Goal: Task Accomplishment & Management: Manage account settings

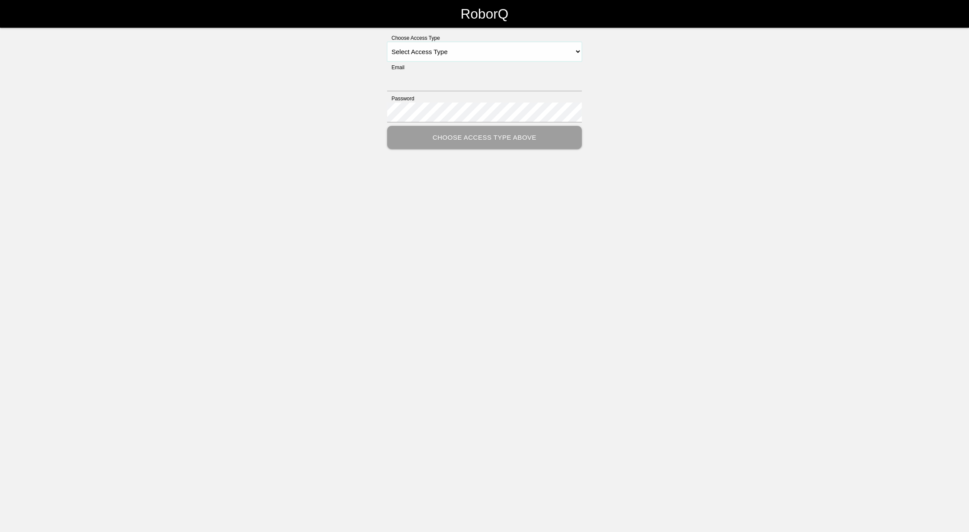
click at [511, 52] on select "Select Access Type Admin Customer Supervisor Worker" at bounding box center [484, 51] width 195 height 19
select select "Supervisor"
click at [387, 42] on select "Select Access Type Admin Customer Supervisor Worker" at bounding box center [484, 51] width 195 height 19
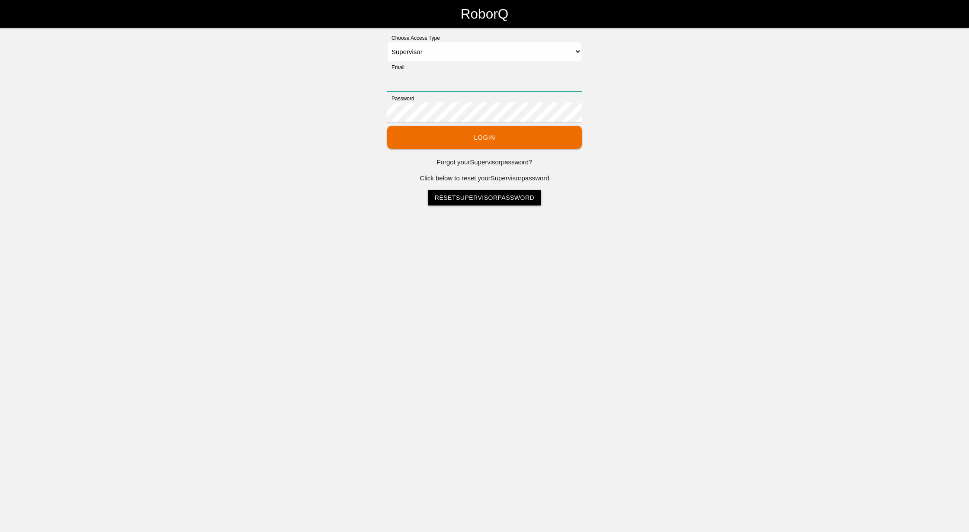
click at [497, 90] on input "Email" at bounding box center [484, 81] width 195 height 20
type input "[EMAIL_ADDRESS][DOMAIN_NAME]"
click at [387, 126] on button "Login" at bounding box center [484, 137] width 195 height 23
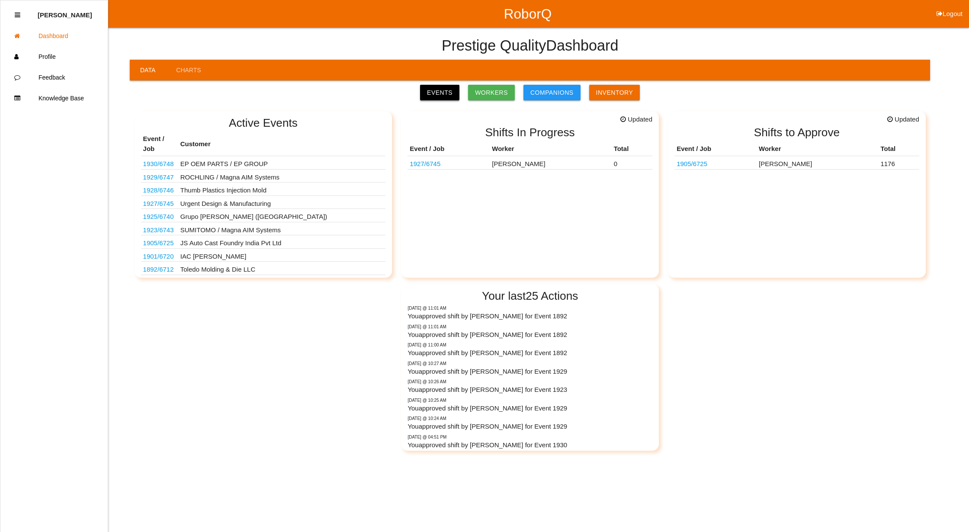
click at [445, 90] on link "Events" at bounding box center [439, 93] width 39 height 16
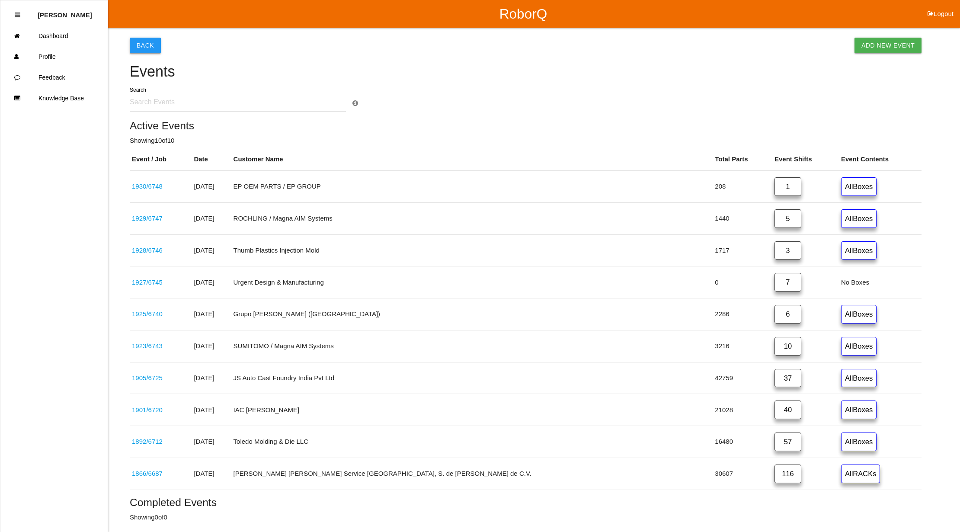
click at [139, 40] on button "Back" at bounding box center [145, 46] width 31 height 16
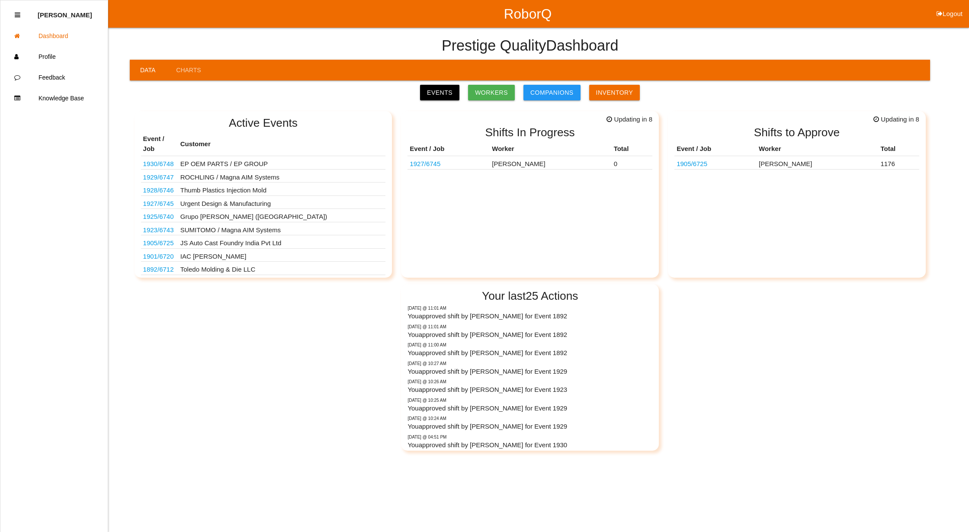
click at [671, 37] on div "Prestige Quality Dashboard" at bounding box center [530, 44] width 800 height 32
click at [448, 91] on link "Events" at bounding box center [439, 93] width 39 height 16
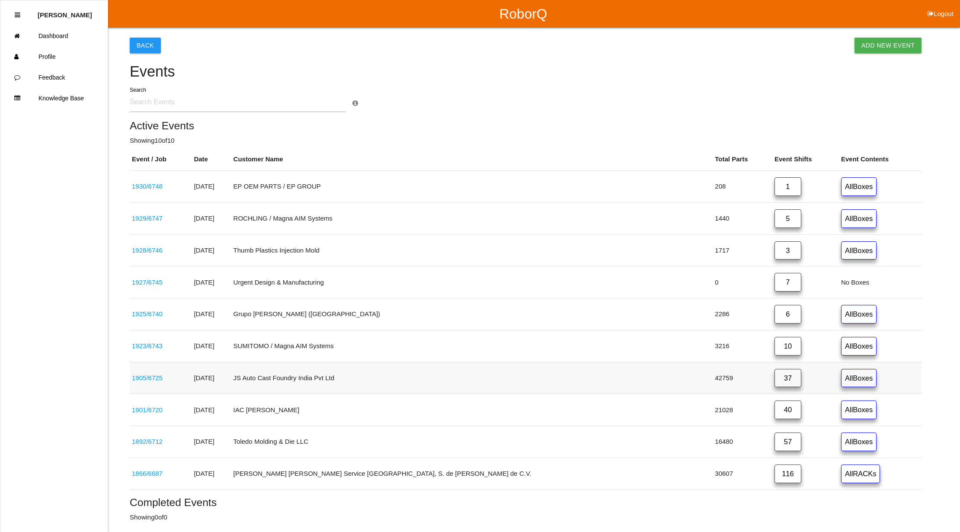
click at [775, 377] on link "37" at bounding box center [788, 378] width 27 height 19
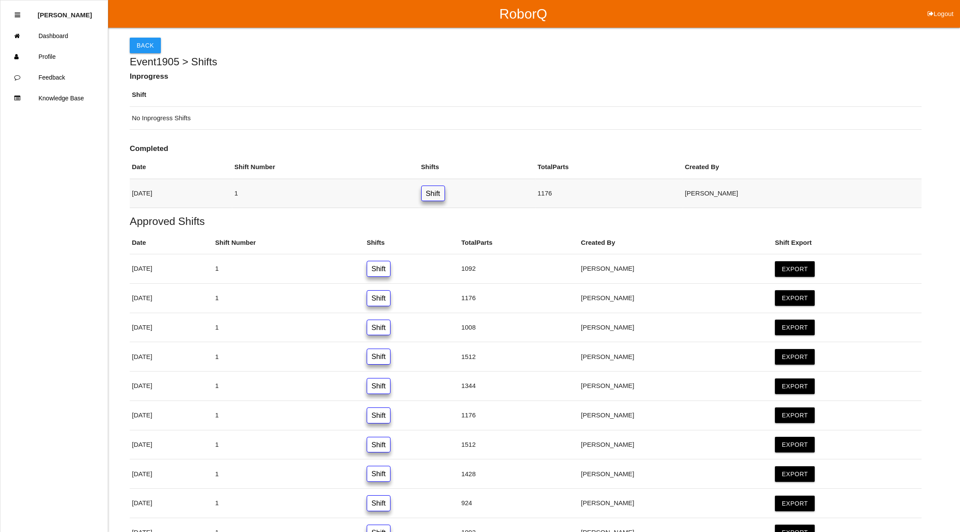
click at [445, 194] on link "Shift" at bounding box center [433, 194] width 24 height 16
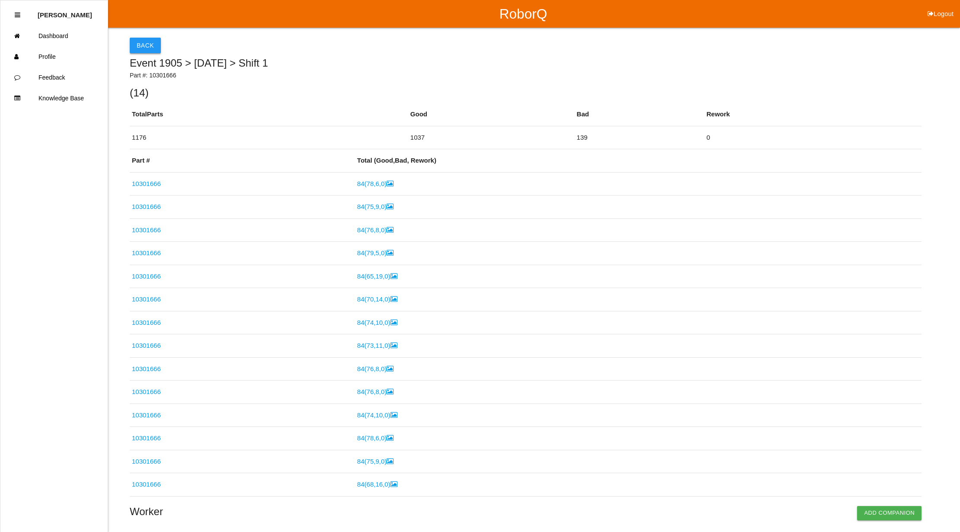
click at [144, 45] on button "Back" at bounding box center [145, 46] width 31 height 16
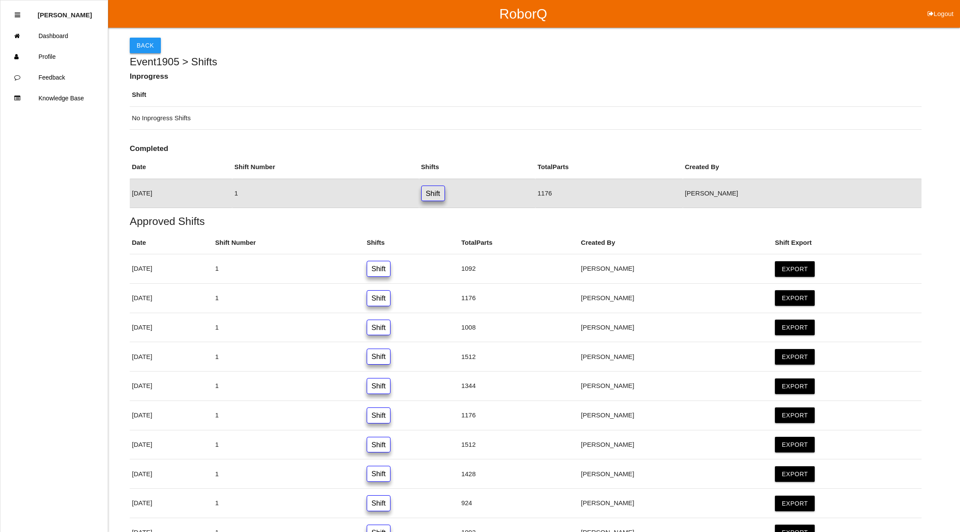
click at [148, 45] on button "Back" at bounding box center [145, 46] width 31 height 16
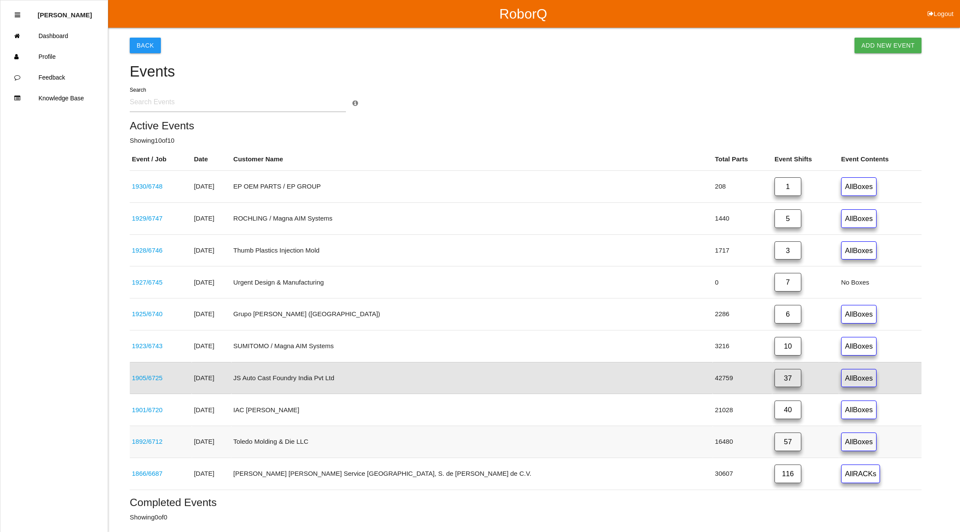
click at [151, 445] on link "1892 / 6712" at bounding box center [147, 441] width 31 height 7
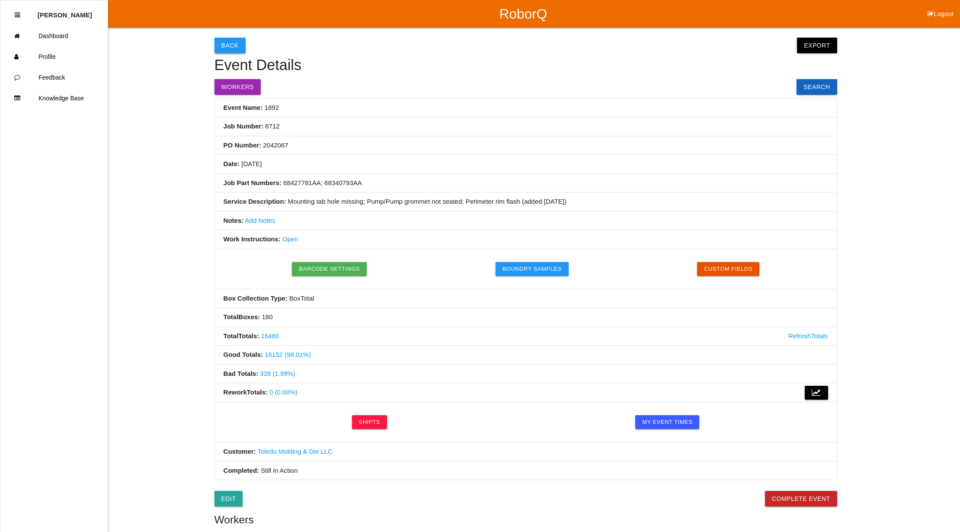
click at [230, 43] on button "Back" at bounding box center [230, 46] width 31 height 16
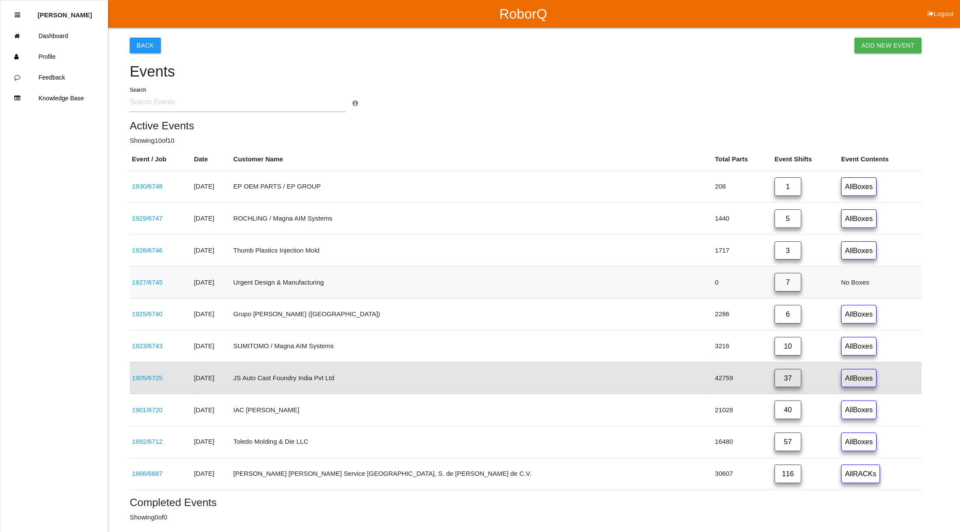
click at [775, 282] on link "7" at bounding box center [788, 282] width 27 height 19
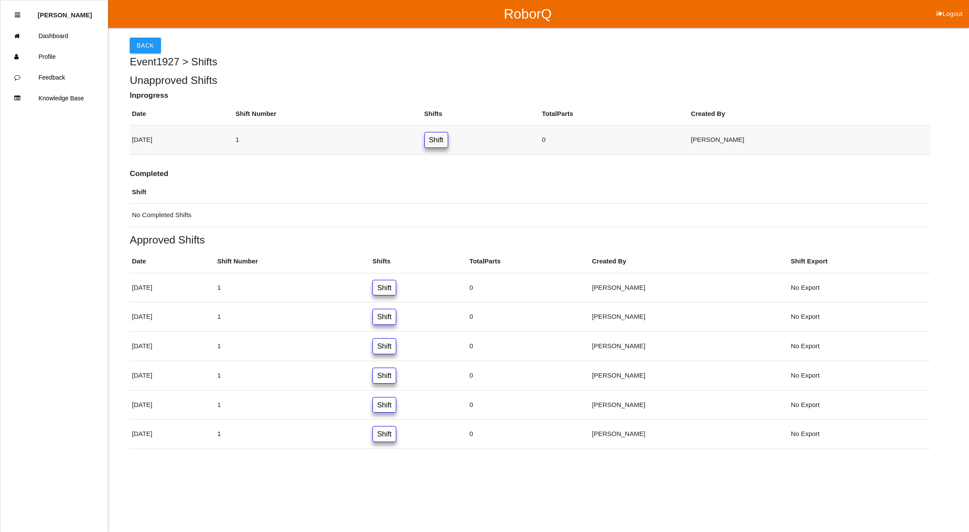
click at [448, 137] on link "Shift" at bounding box center [436, 140] width 24 height 16
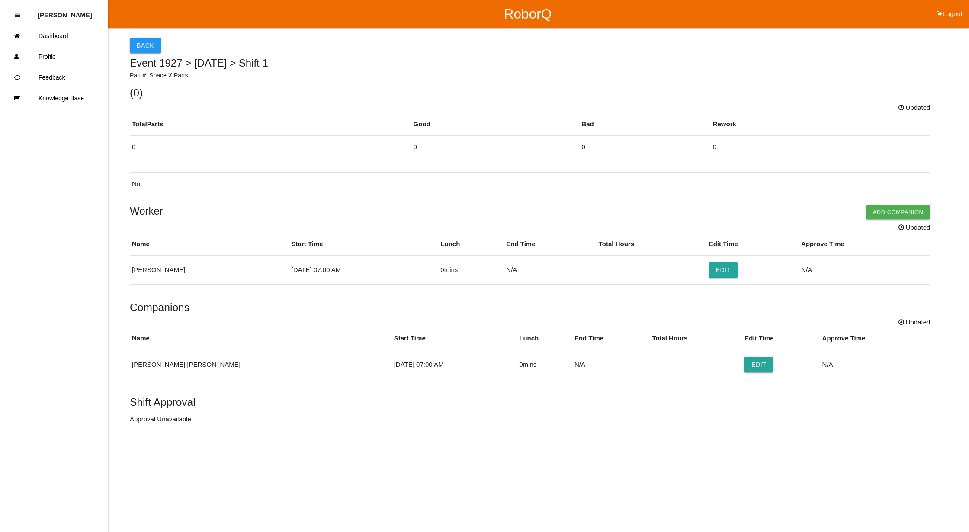
click at [147, 47] on button "Back" at bounding box center [145, 46] width 31 height 16
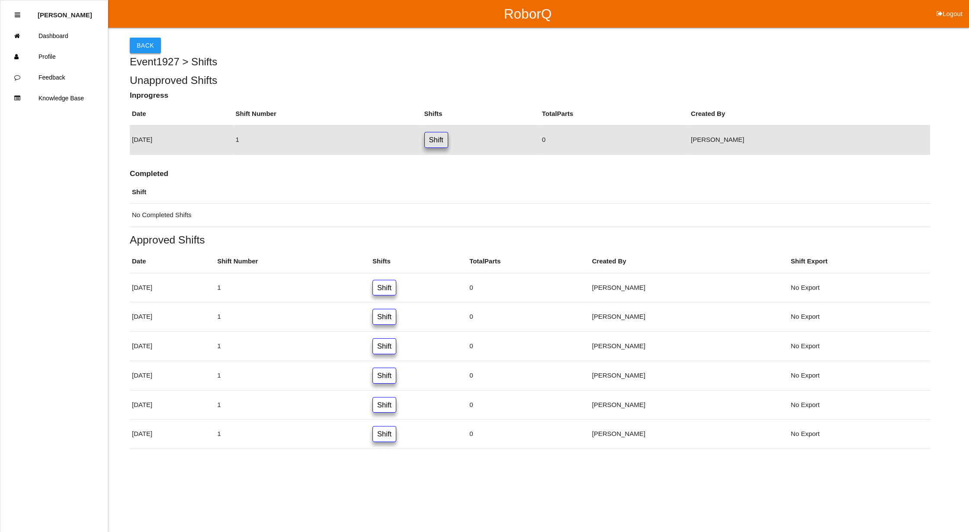
click at [145, 38] on button "Back" at bounding box center [145, 46] width 31 height 16
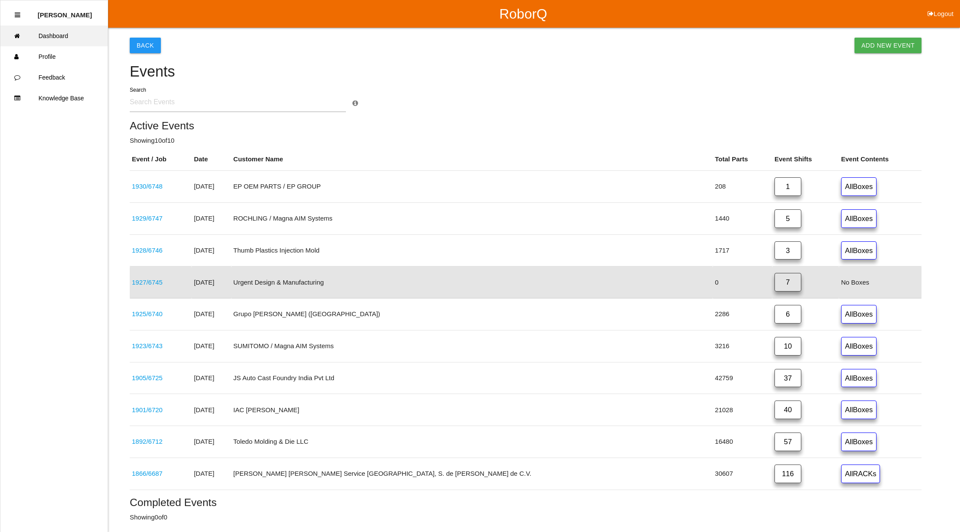
click at [45, 33] on link "Dashboard" at bounding box center [53, 36] width 107 height 21
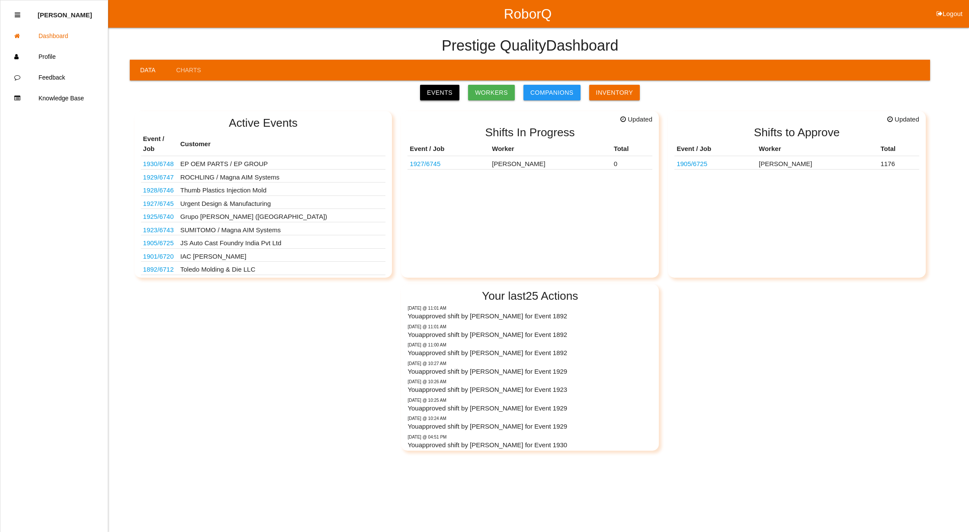
click at [433, 90] on link "Events" at bounding box center [439, 93] width 39 height 16
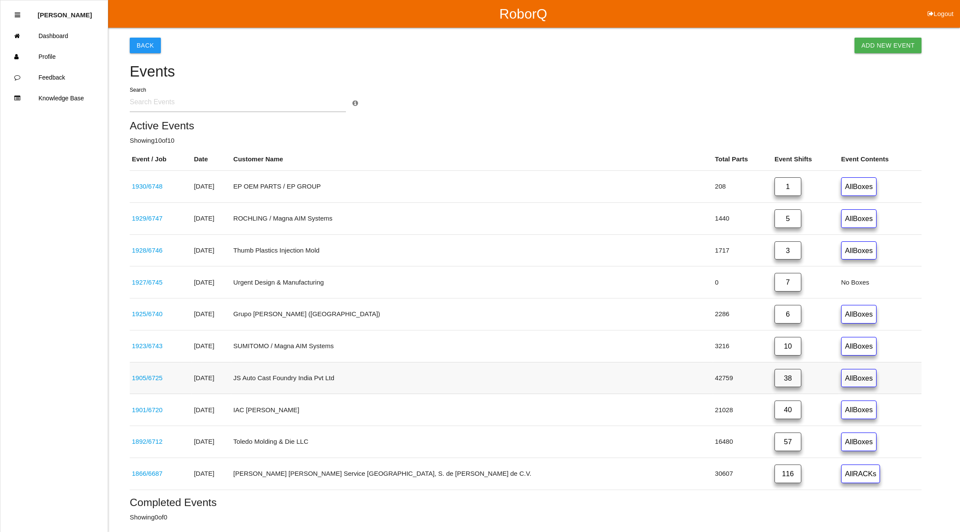
click at [775, 378] on link "38" at bounding box center [788, 378] width 27 height 19
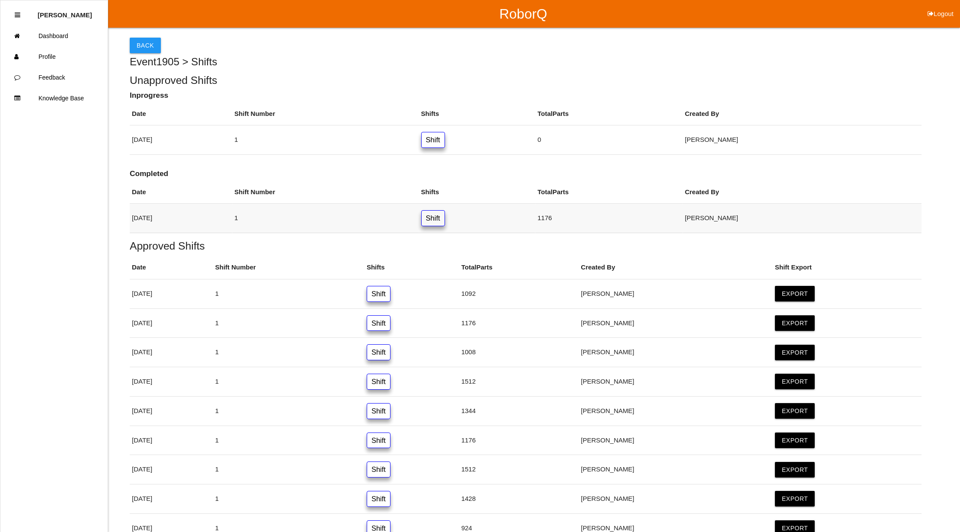
click at [445, 220] on link "Shift" at bounding box center [433, 218] width 24 height 16
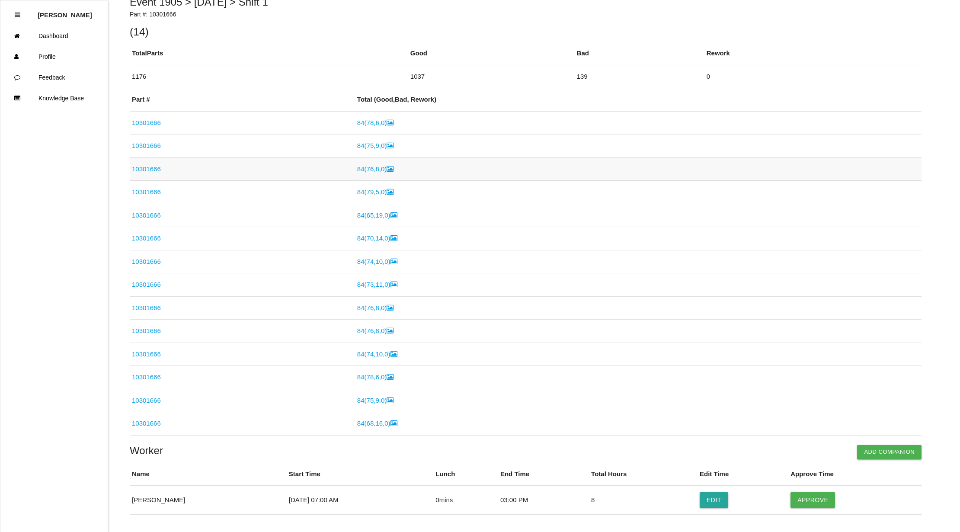
scroll to position [134, 0]
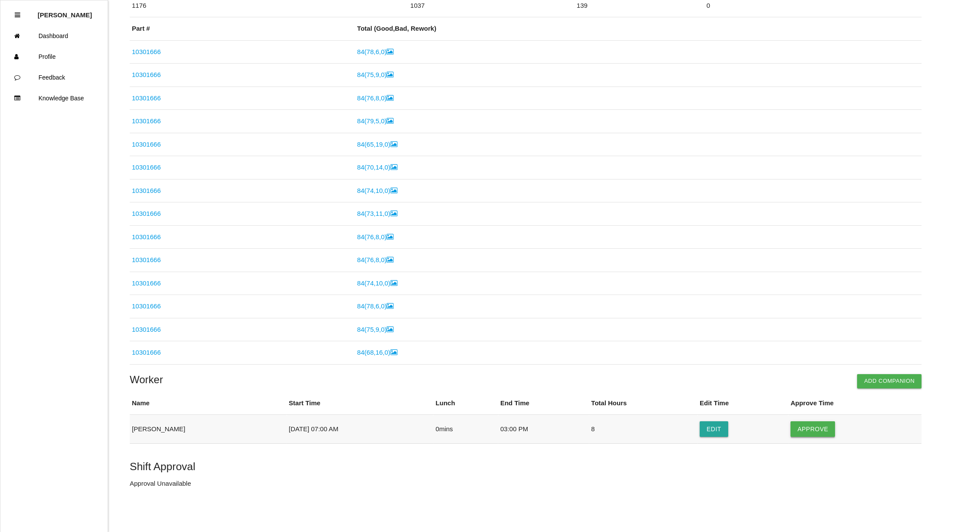
click at [810, 424] on button "Approve" at bounding box center [813, 429] width 45 height 16
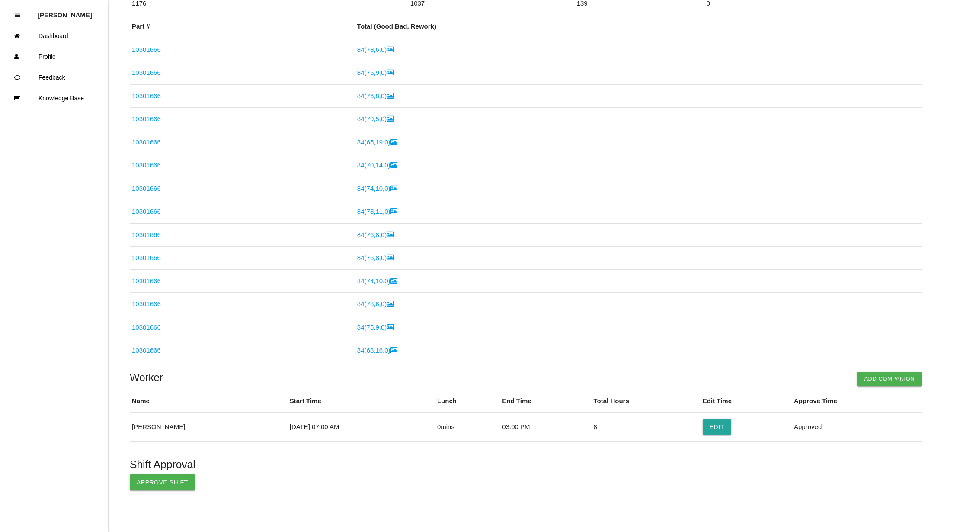
click at [160, 483] on button "Approve Shift" at bounding box center [162, 482] width 65 height 16
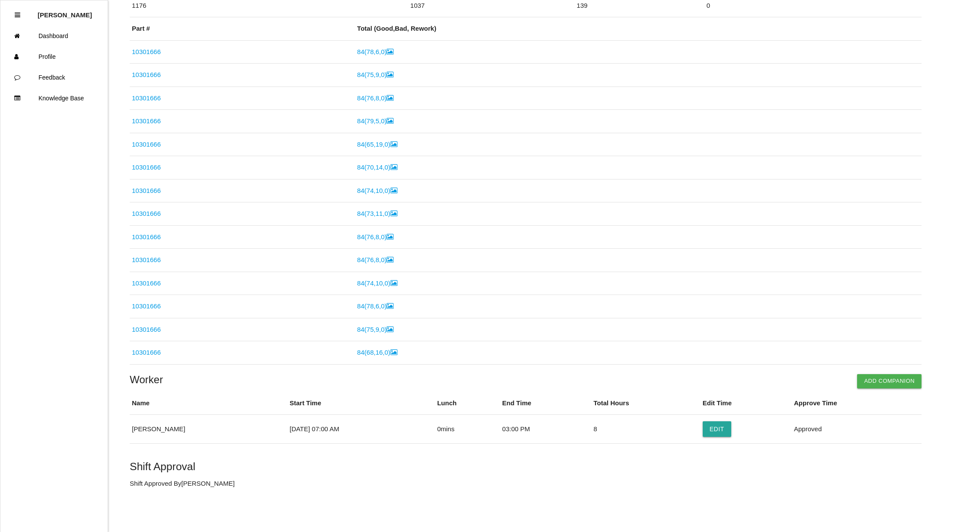
scroll to position [0, 0]
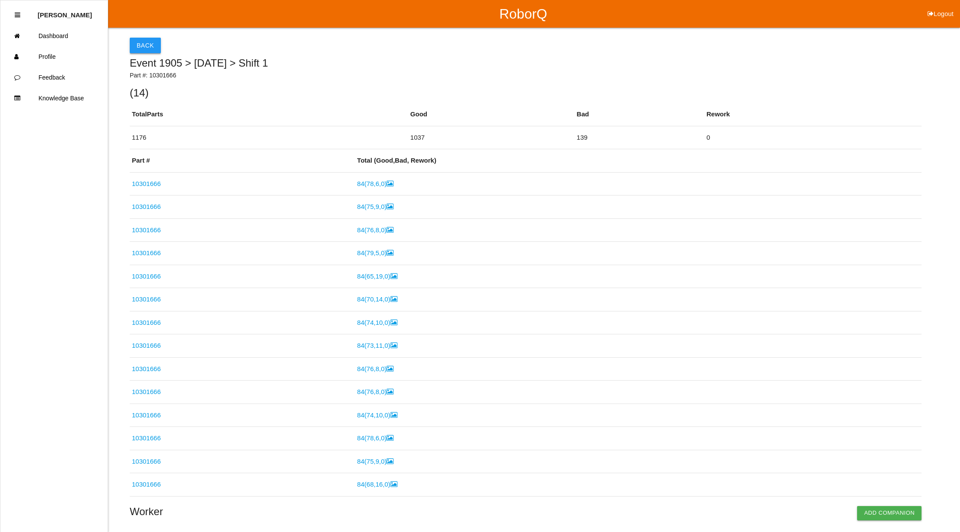
click at [147, 39] on button "Back" at bounding box center [145, 46] width 31 height 16
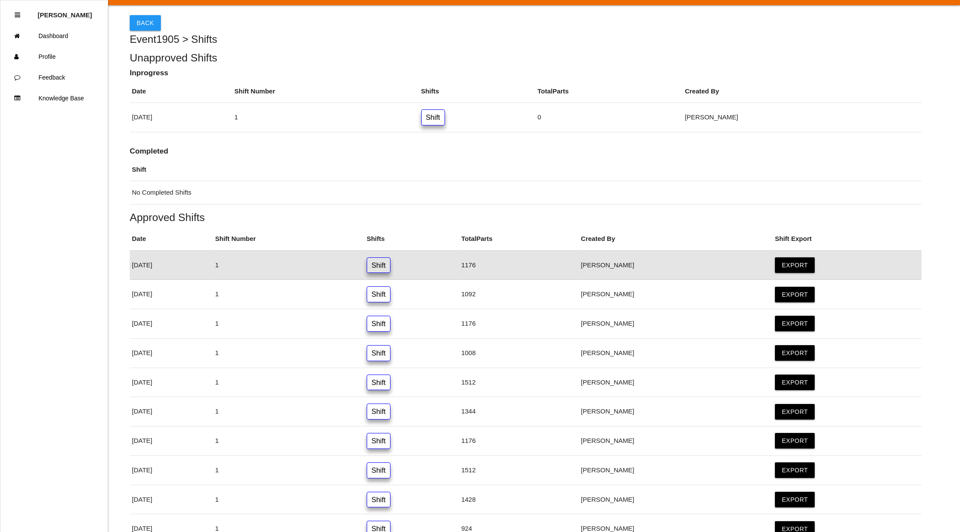
click at [445, 118] on link "Shift" at bounding box center [433, 117] width 24 height 16
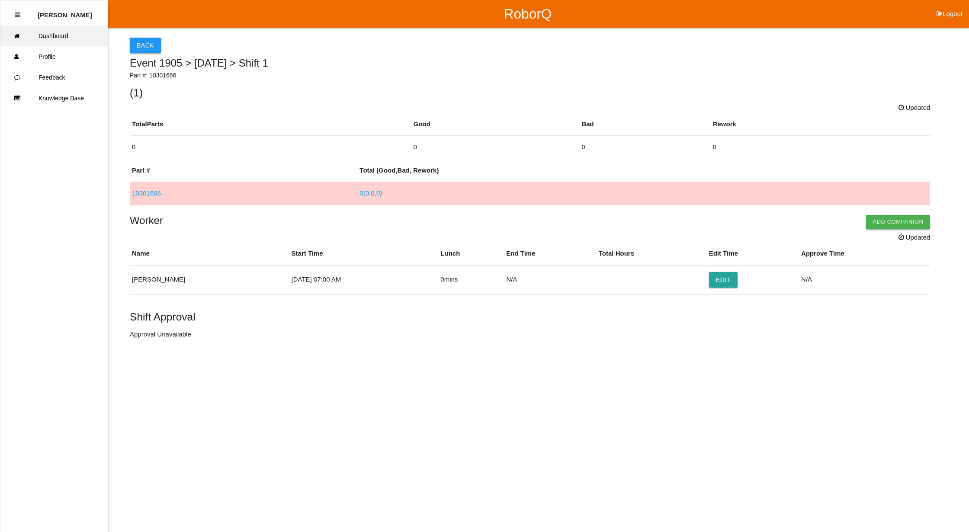
click at [74, 33] on link "Dashboard" at bounding box center [53, 36] width 107 height 21
